Goal: Book appointment/travel/reservation

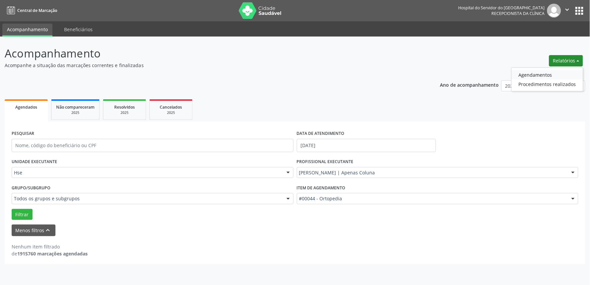
click at [539, 74] on link "Agendamentos" at bounding box center [546, 74] width 71 height 9
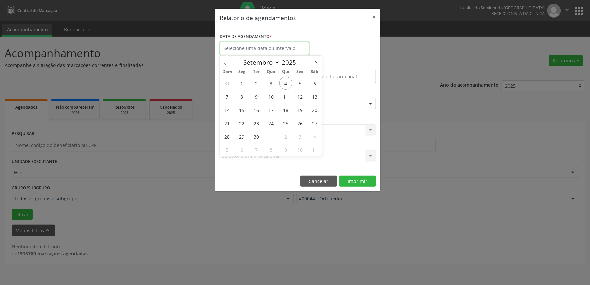
click at [257, 46] on input "text" at bounding box center [265, 48] width 90 height 13
click at [283, 83] on span "4" at bounding box center [285, 83] width 13 height 13
type input "[DATE]"
click at [283, 83] on span "4" at bounding box center [285, 83] width 13 height 13
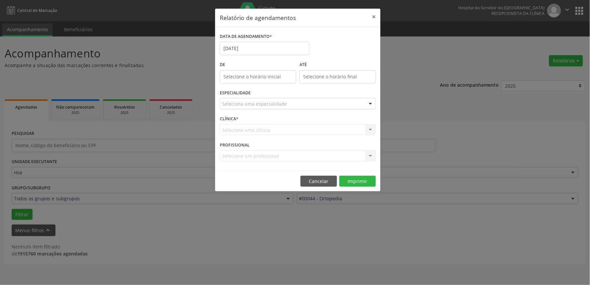
type input "12:00"
click at [237, 79] on input "12:00" at bounding box center [258, 76] width 76 height 13
click at [230, 76] on input "12:00" at bounding box center [258, 76] width 76 height 13
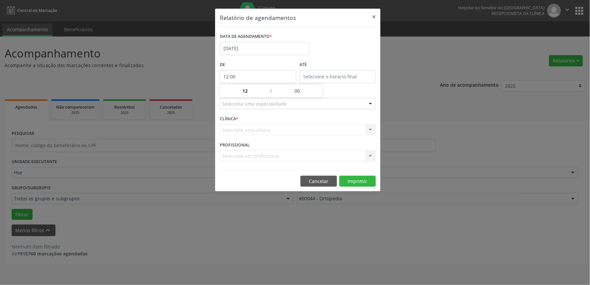
click at [230, 76] on input "12:00" at bounding box center [258, 76] width 76 height 13
click at [249, 90] on input "12" at bounding box center [245, 90] width 50 height 13
click at [240, 91] on input "12" at bounding box center [245, 90] width 50 height 13
click at [285, 128] on div "Selecione uma clínica Hse Nenhum resultado encontrado para: " " Não há nenhuma …" at bounding box center [298, 129] width 156 height 11
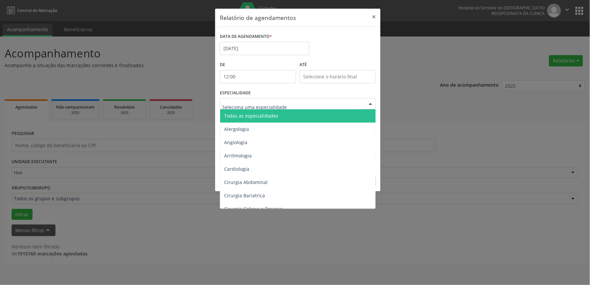
click at [371, 105] on div at bounding box center [370, 103] width 10 height 11
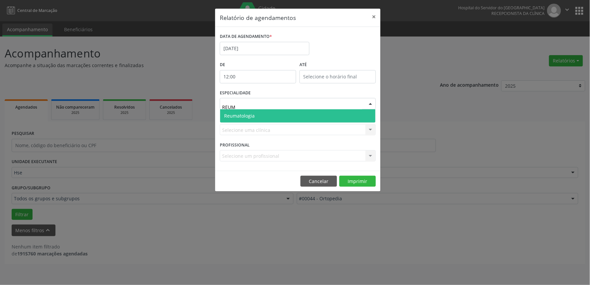
type input "REUMA"
click at [263, 112] on span "Reumatologia" at bounding box center [297, 115] width 155 height 13
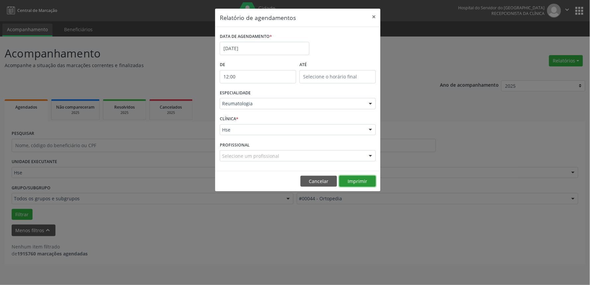
click at [359, 182] on button "Imprimir" at bounding box center [357, 181] width 37 height 11
click at [319, 178] on button "Cancelar" at bounding box center [318, 181] width 37 height 11
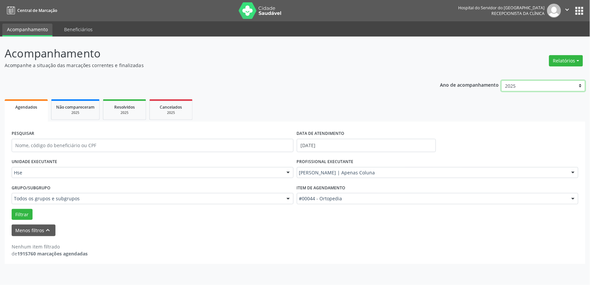
click at [580, 87] on select "2025 2024 2023 2022 2021" at bounding box center [543, 85] width 84 height 11
click at [501, 80] on select "2025 2024 2023 2022 2021" at bounding box center [543, 85] width 84 height 11
click at [579, 59] on button "Relatórios" at bounding box center [566, 60] width 34 height 11
click at [542, 74] on link "Agendamentos" at bounding box center [546, 74] width 71 height 9
select select "8"
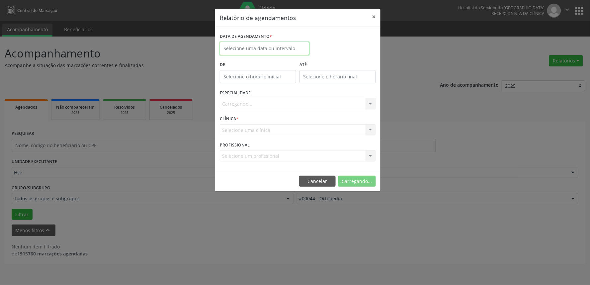
click at [272, 46] on input "text" at bounding box center [265, 48] width 90 height 13
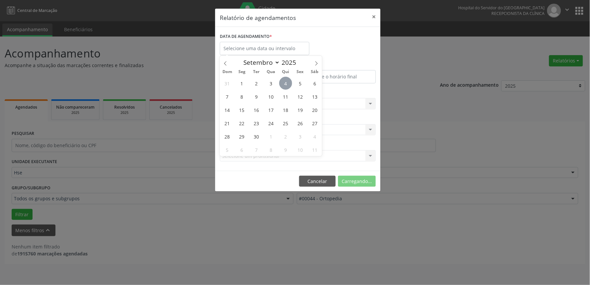
click at [284, 85] on span "4" at bounding box center [285, 83] width 13 height 13
type input "[DATE]"
click at [284, 85] on span "4" at bounding box center [285, 83] width 13 height 13
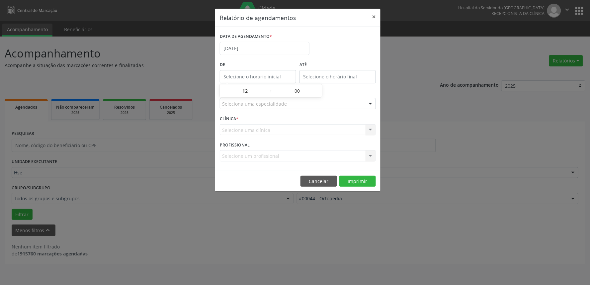
type input "12:00"
click at [244, 74] on input "12:00" at bounding box center [258, 76] width 76 height 13
click at [248, 94] on input "12" at bounding box center [245, 90] width 50 height 13
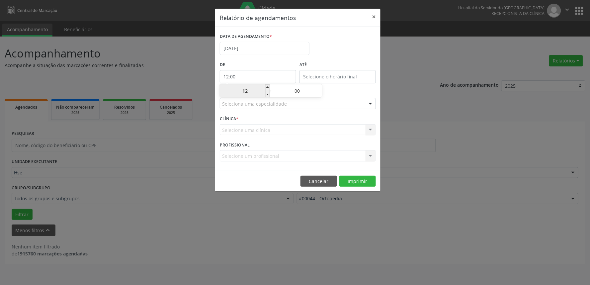
click at [241, 89] on input "12" at bounding box center [245, 90] width 50 height 13
click at [300, 116] on div "CLÍNICA * Selecione uma clínica Hse Nenhum resultado encontrado para: " " Não h…" at bounding box center [297, 127] width 159 height 26
click at [369, 104] on div at bounding box center [370, 103] width 10 height 11
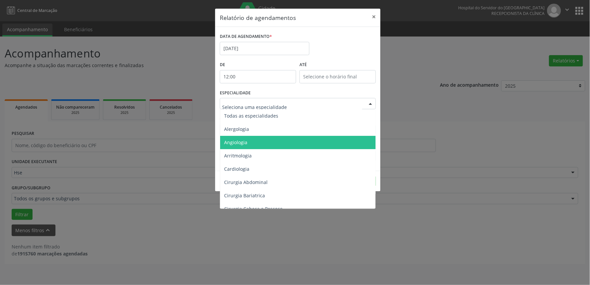
click at [440, 116] on div "Relatório de agendamentos × DATA DE AGENDAMENTO * [DATE] De 12:00 ATÉ ESPECIALI…" at bounding box center [295, 142] width 590 height 285
